Goal: Transaction & Acquisition: Download file/media

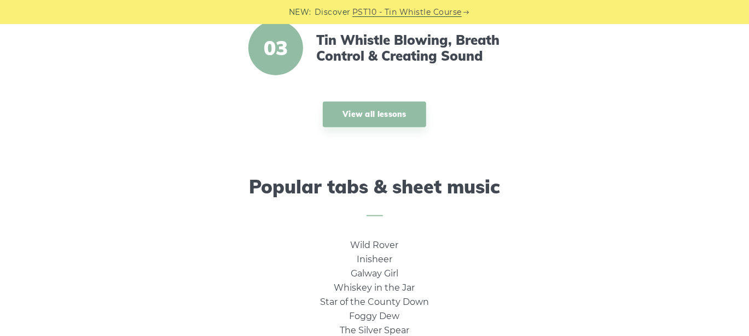
scroll to position [657, 0]
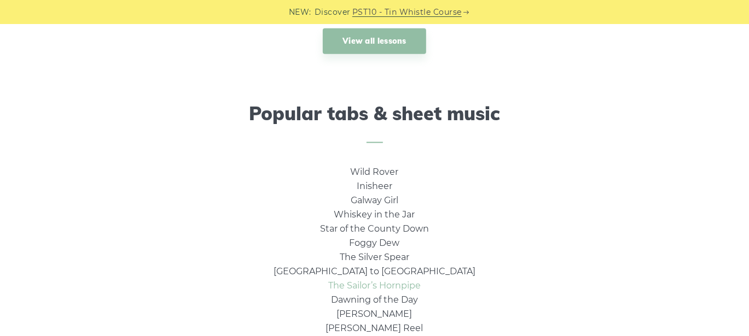
click at [417, 285] on link "The Sailor’s Hornpipe" at bounding box center [374, 286] width 92 height 10
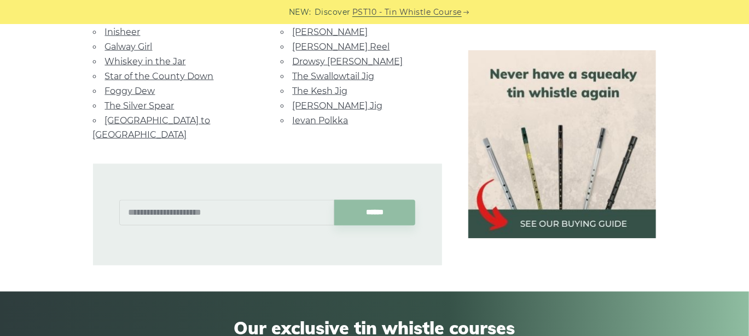
scroll to position [802, 0]
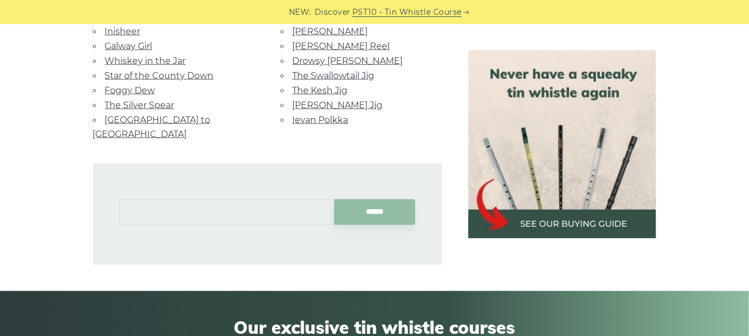
click at [131, 200] on input "text" at bounding box center [226, 213] width 215 height 26
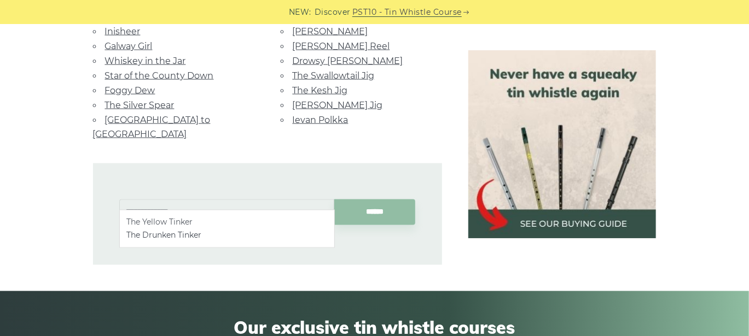
click at [168, 222] on li "The Yellow Tinker" at bounding box center [226, 222] width 201 height 13
type input "**********"
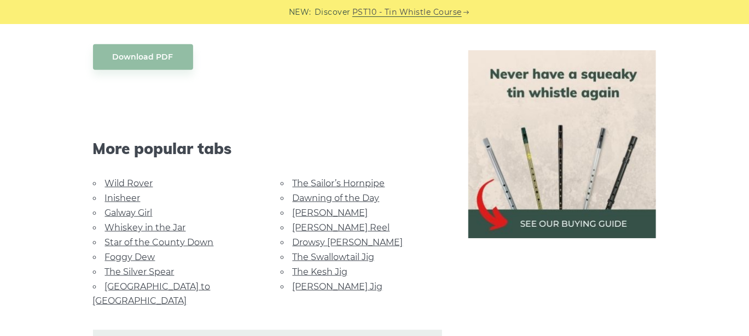
scroll to position [583, 0]
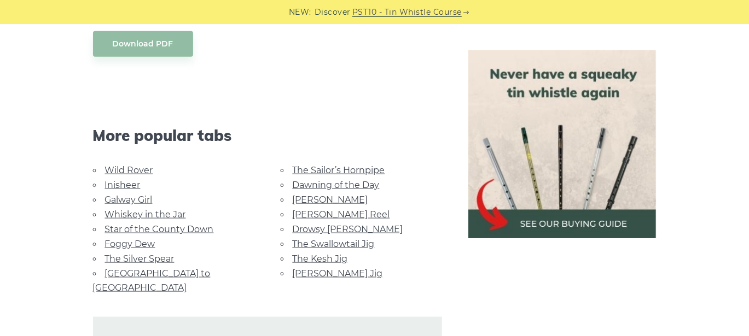
click at [330, 212] on link "[PERSON_NAME] Reel" at bounding box center [341, 215] width 97 height 10
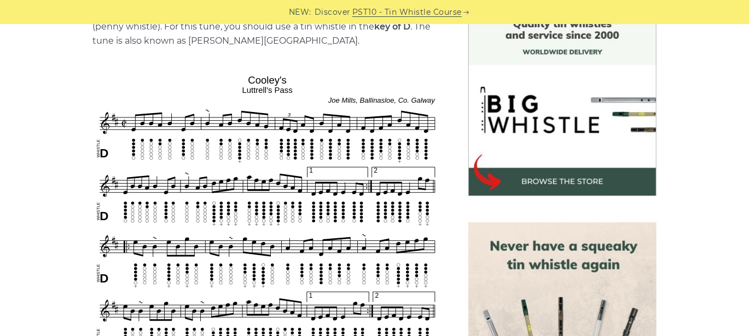
scroll to position [219, 0]
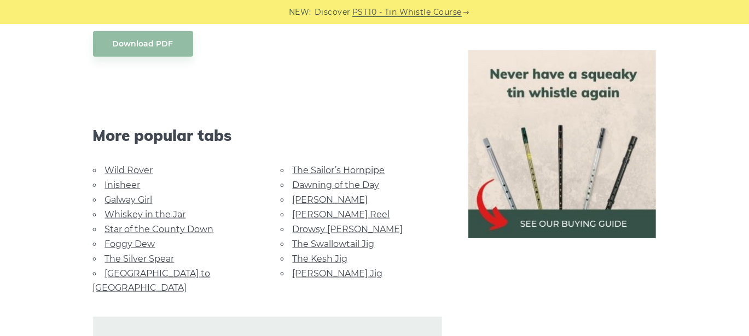
click at [336, 269] on link "[PERSON_NAME] Jig" at bounding box center [338, 274] width 90 height 10
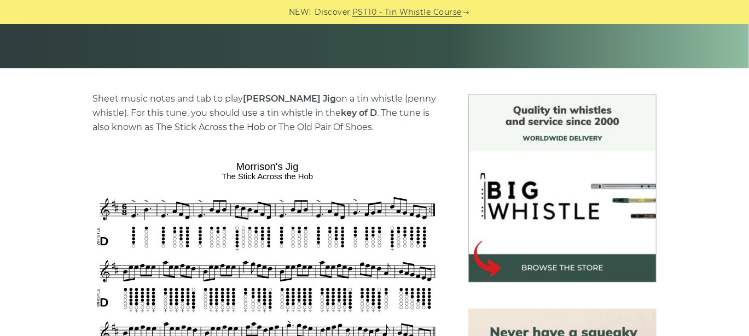
scroll to position [292, 0]
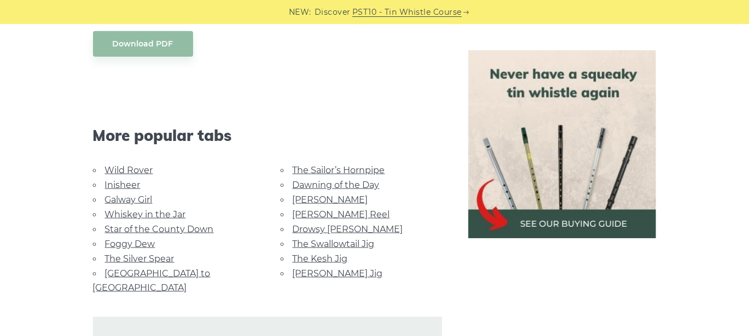
click at [326, 257] on link "The Kesh Jig" at bounding box center [320, 259] width 55 height 10
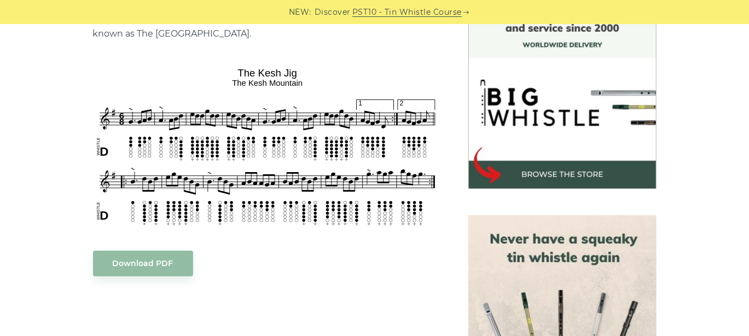
scroll to position [364, 0]
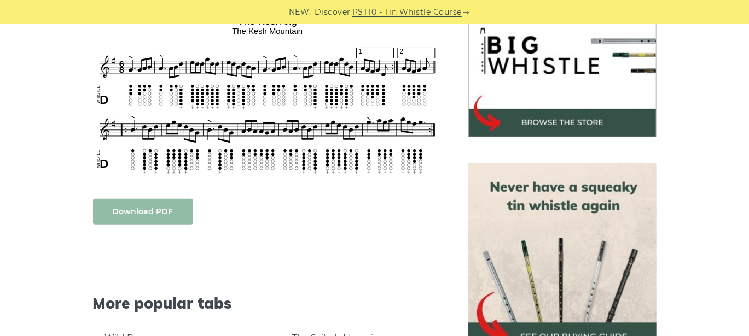
click at [137, 207] on link "Download PDF" at bounding box center [143, 212] width 100 height 26
